Goal: Information Seeking & Learning: Learn about a topic

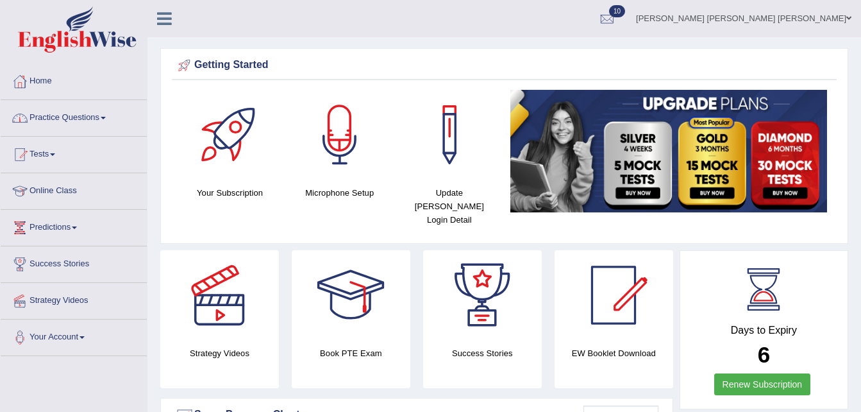
click at [104, 109] on link "Practice Questions" at bounding box center [74, 116] width 146 height 32
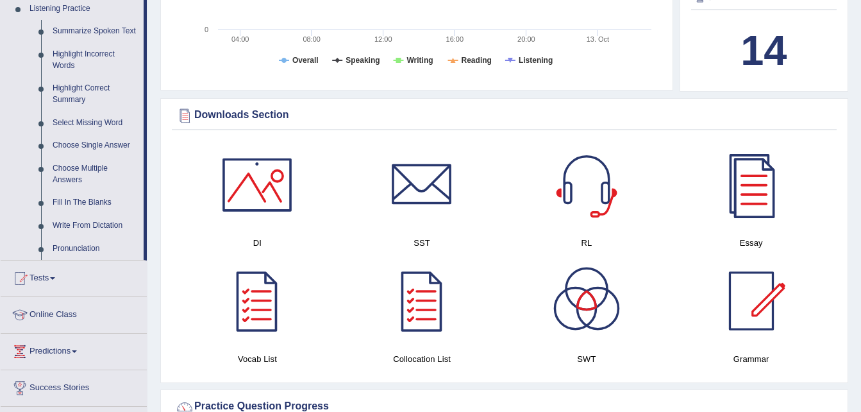
scroll to position [554, 0]
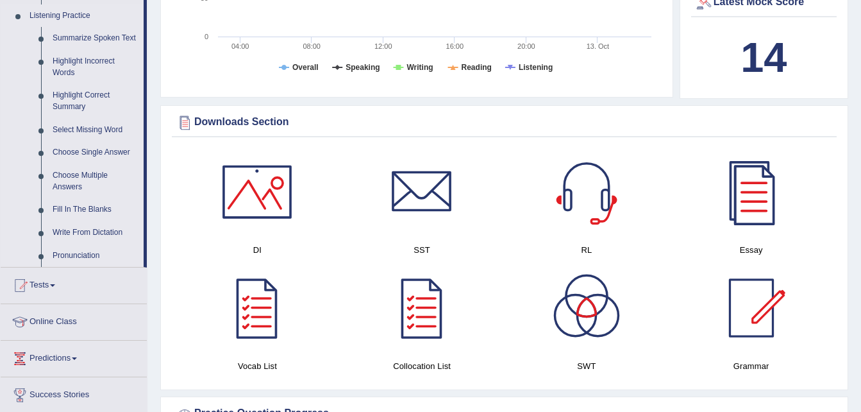
click at [112, 26] on link "Listening Practice" at bounding box center [84, 15] width 120 height 23
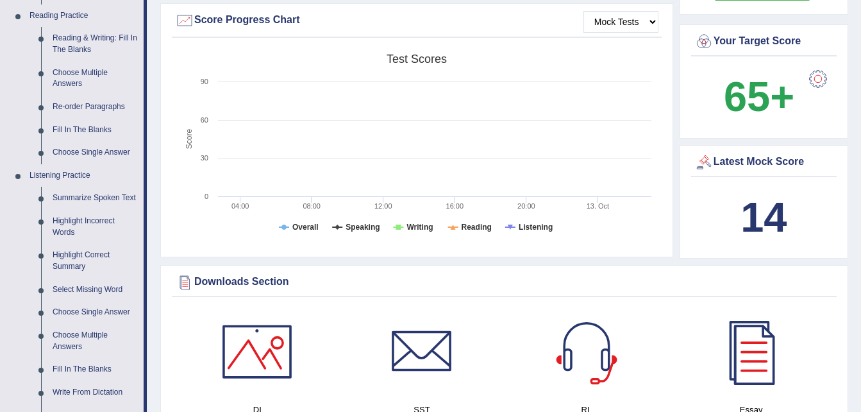
scroll to position [397, 0]
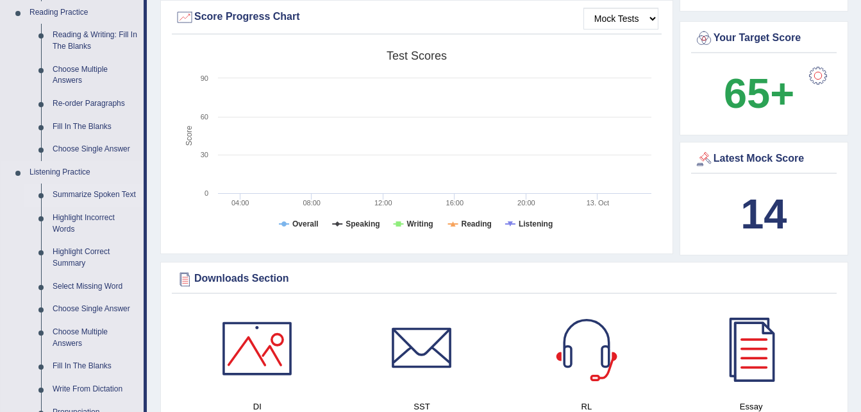
click at [76, 188] on link "Summarize Spoken Text" at bounding box center [95, 194] width 97 height 23
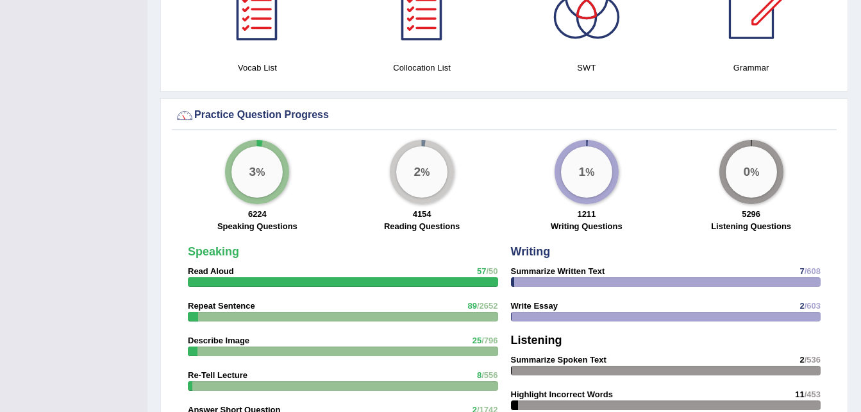
scroll to position [754, 0]
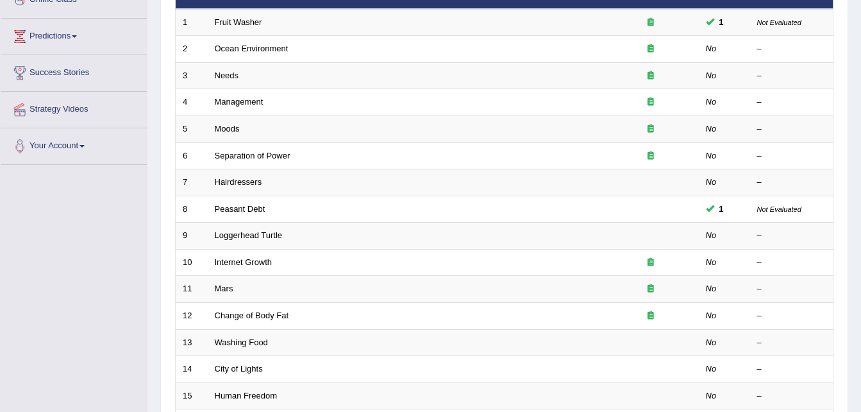
scroll to position [199, 0]
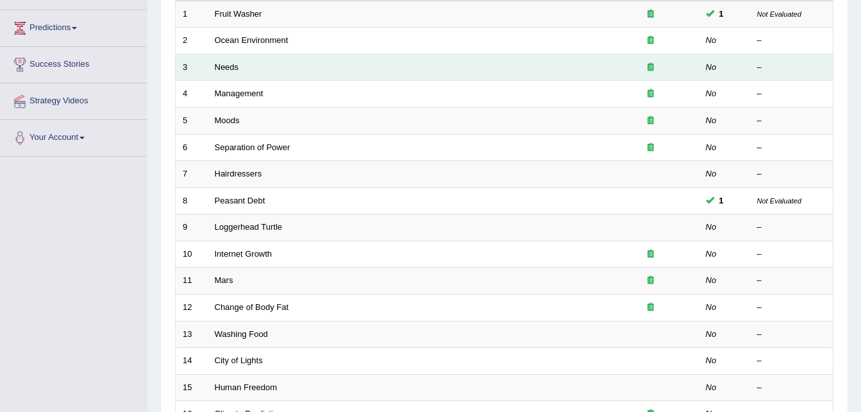
click at [280, 66] on td "Needs" at bounding box center [405, 67] width 395 height 27
click at [226, 69] on link "Needs" at bounding box center [227, 67] width 24 height 10
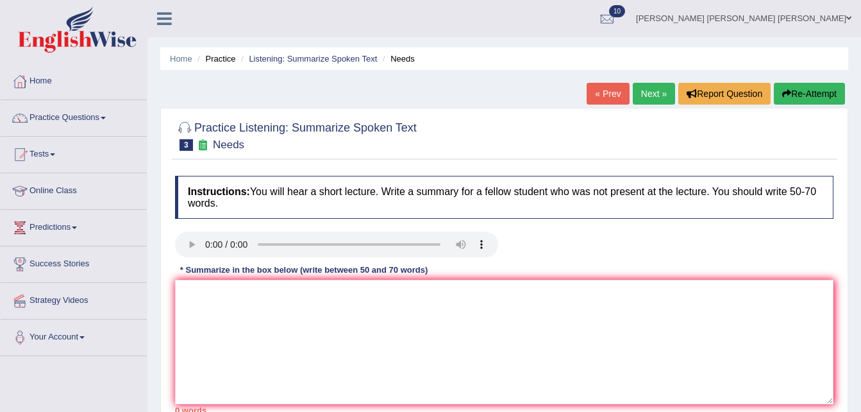
click at [859, 145] on div "Home Practice Listening: Summarize Spoken Text Needs « Prev Next » Report Quest…" at bounding box center [503, 320] width 713 height 641
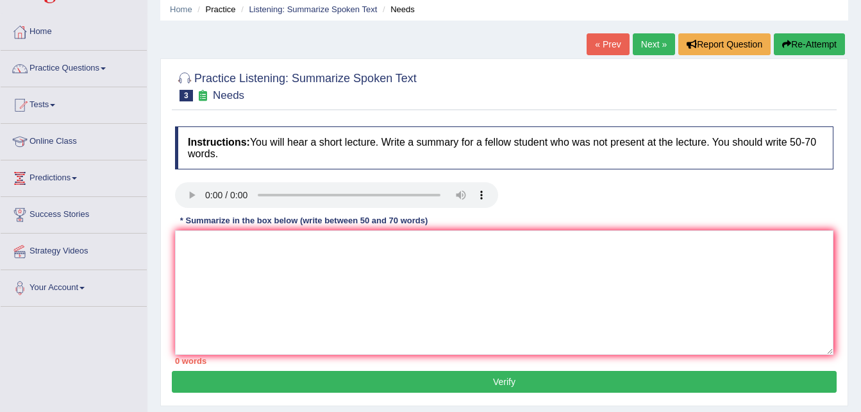
scroll to position [69, 0]
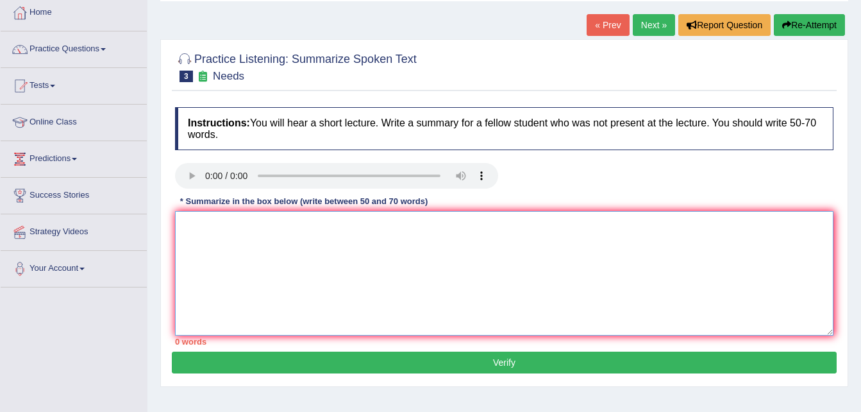
click at [698, 218] on textarea at bounding box center [504, 273] width 658 height 124
click at [264, 235] on textarea at bounding box center [504, 273] width 658 height 124
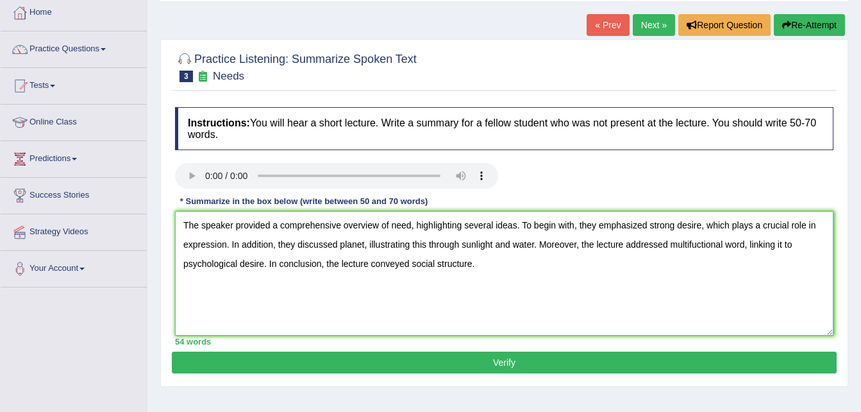
type textarea "The speaker provided a comprehensive overview of need, highlighting several ide…"
drag, startPoint x: 860, startPoint y: 119, endPoint x: 859, endPoint y: 147, distance: 28.2
click at [859, 147] on div "Home Practice Listening: Summarize Spoken Text Needs « Prev Next » Report Quest…" at bounding box center [503, 251] width 713 height 641
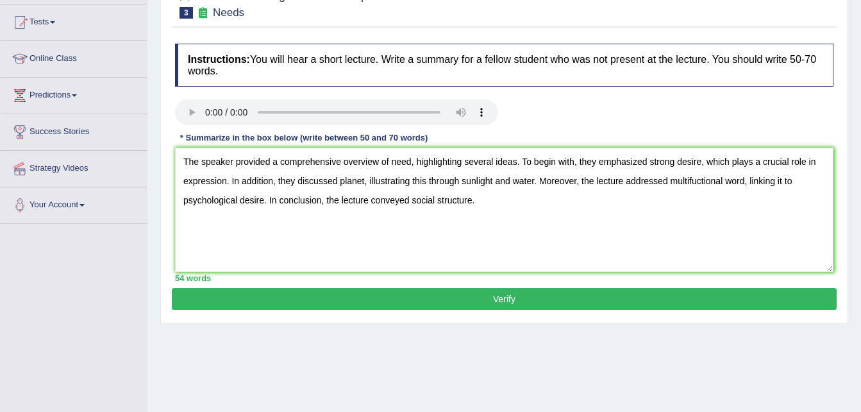
scroll to position [131, 0]
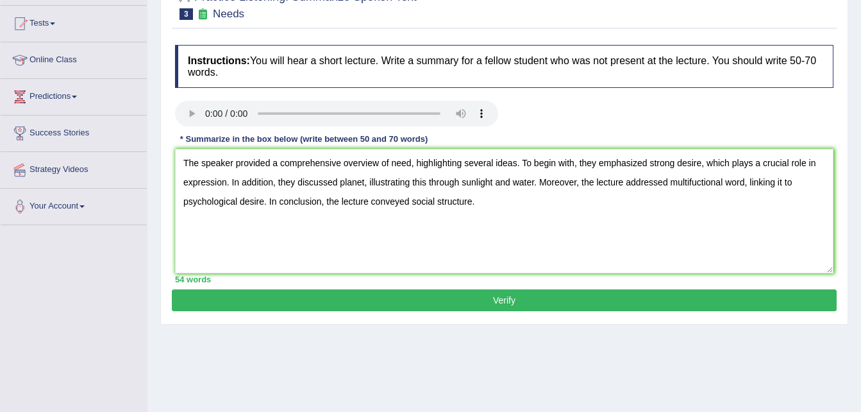
click at [456, 294] on button "Verify" at bounding box center [504, 300] width 665 height 22
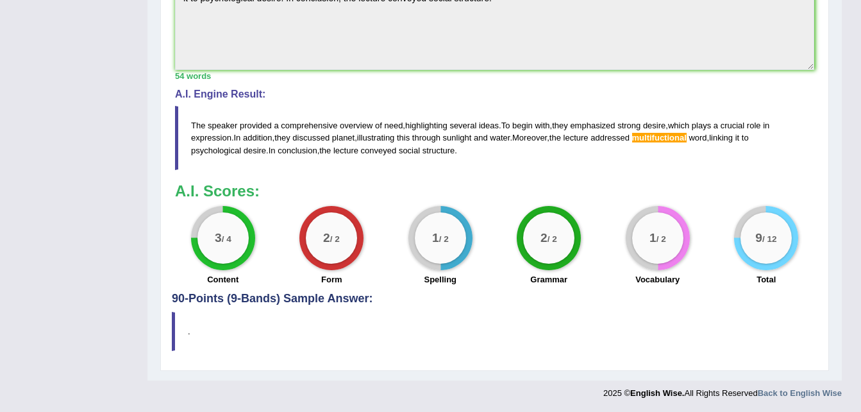
scroll to position [437, 0]
drag, startPoint x: 868, startPoint y: 142, endPoint x: 864, endPoint y: 346, distance: 204.5
